Goal: Find contact information: Find contact information

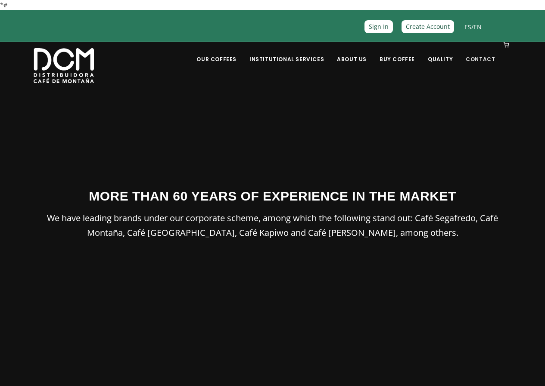
click at [487, 61] on link "Contact" at bounding box center [481, 53] width 40 height 20
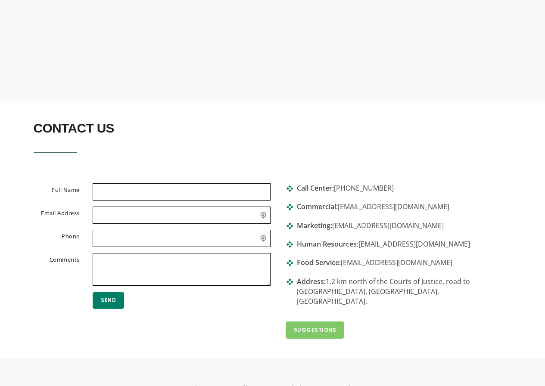
scroll to position [171, 0]
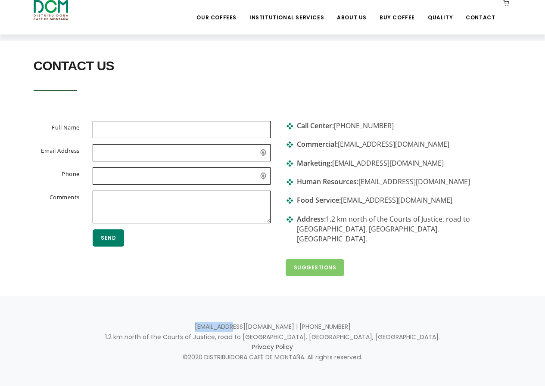
drag, startPoint x: 226, startPoint y: 317, endPoint x: 265, endPoint y: 316, distance: 38.8
click at [265, 322] on p "info@dcm.cr | +506 2442-0000 1.2 km north of the Courts of Justice, road to Tue…" at bounding box center [273, 342] width 478 height 41
copy p "info@dcm.cr"
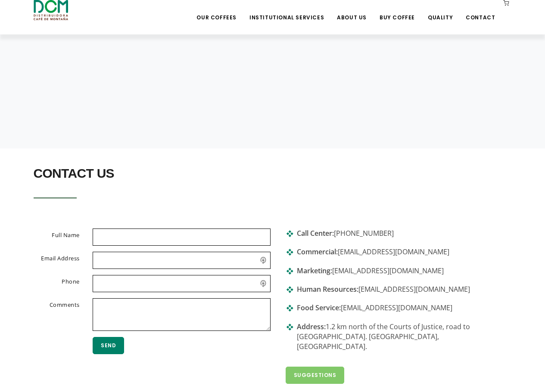
scroll to position [0, 0]
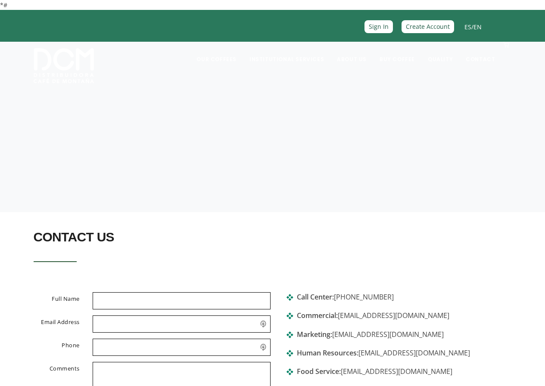
click at [480, 28] on link "EN" at bounding box center [477, 27] width 8 height 8
click at [479, 25] on link "EN" at bounding box center [477, 27] width 8 height 8
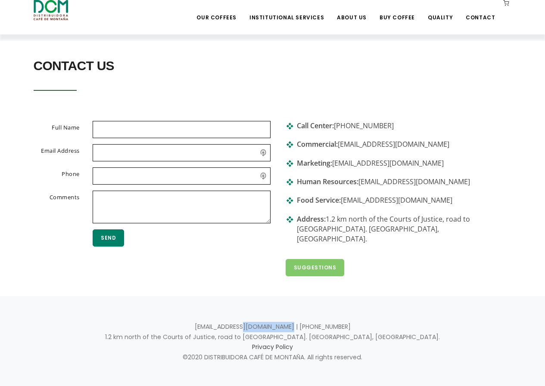
drag, startPoint x: 319, startPoint y: 316, endPoint x: 271, endPoint y: 314, distance: 47.9
click at [271, 322] on p "[EMAIL_ADDRESS][DOMAIN_NAME] | [PHONE_NUMBER] 1.2 km north of the Courts of Jus…" at bounding box center [273, 342] width 478 height 41
copy p "[PHONE_NUMBER]"
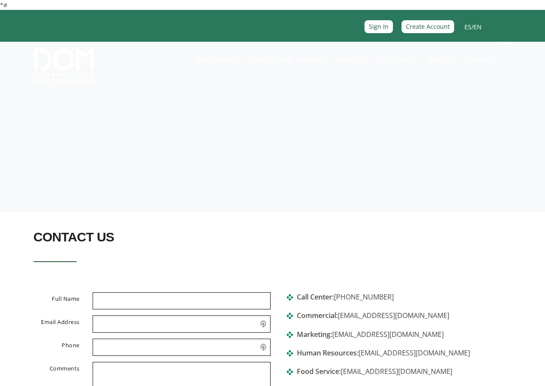
click at [475, 26] on link "EN" at bounding box center [477, 27] width 8 height 8
click at [479, 25] on link "EN" at bounding box center [477, 27] width 8 height 8
click at [244, 86] on link "Café Segafredo" at bounding box center [241, 86] width 90 height 16
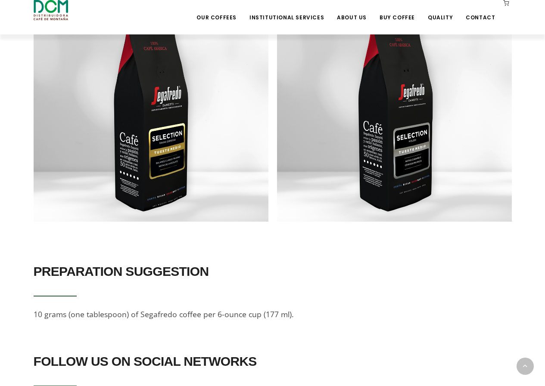
scroll to position [933, 0]
